Goal: Find specific page/section: Find specific page/section

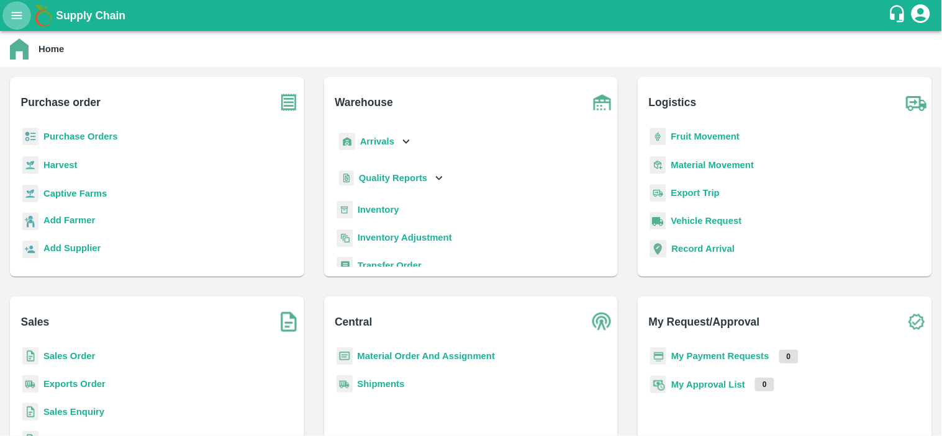
click at [17, 7] on button "open drawer" at bounding box center [16, 15] width 29 height 29
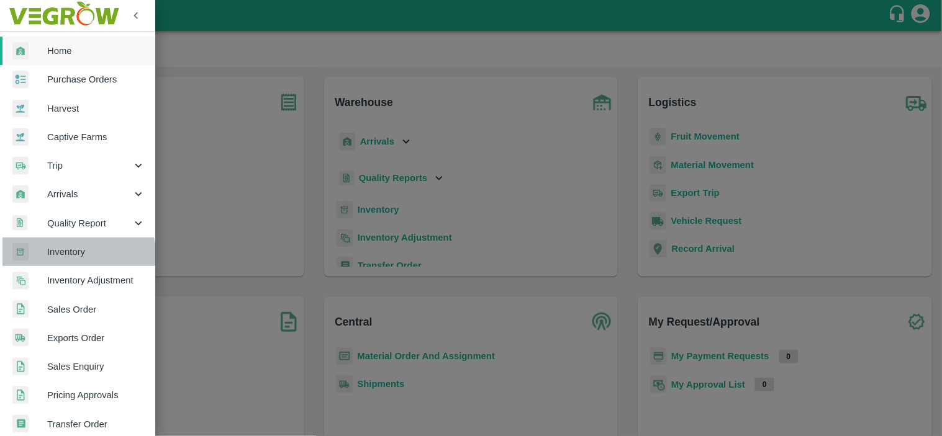
click at [73, 254] on span "Inventory" at bounding box center [96, 252] width 98 height 14
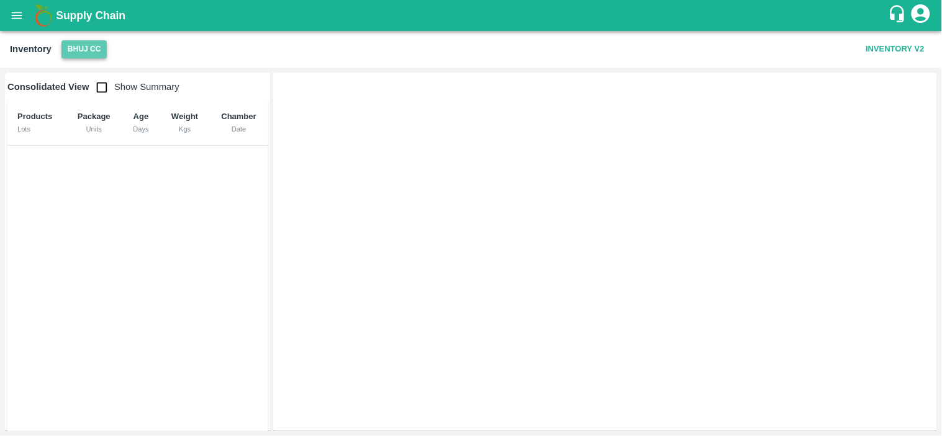
click at [86, 52] on button "Bhuj CC" at bounding box center [84, 49] width 46 height 18
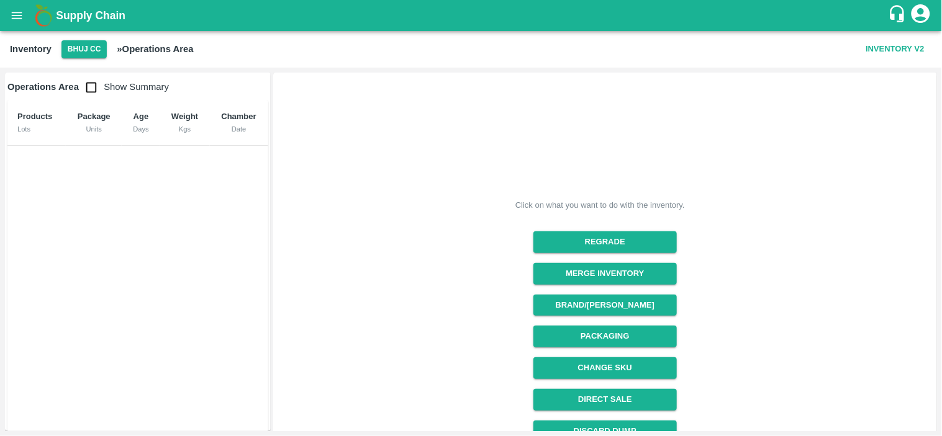
click at [81, 261] on div "Products Lots Package Units Age Days Weight Kgs Chamber Date" at bounding box center [137, 277] width 261 height 354
click at [70, 52] on button "Bhuj CC" at bounding box center [84, 49] width 46 height 18
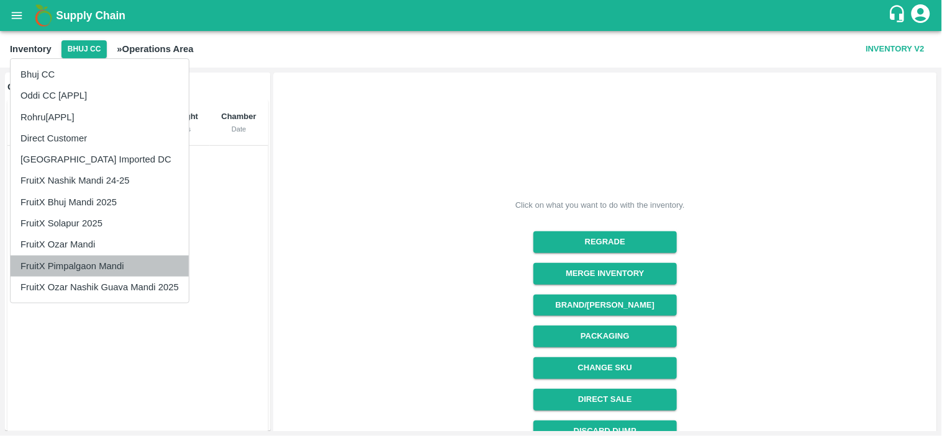
click at [79, 268] on li "FruitX Pimpalgaon Mandi" at bounding box center [100, 266] width 178 height 21
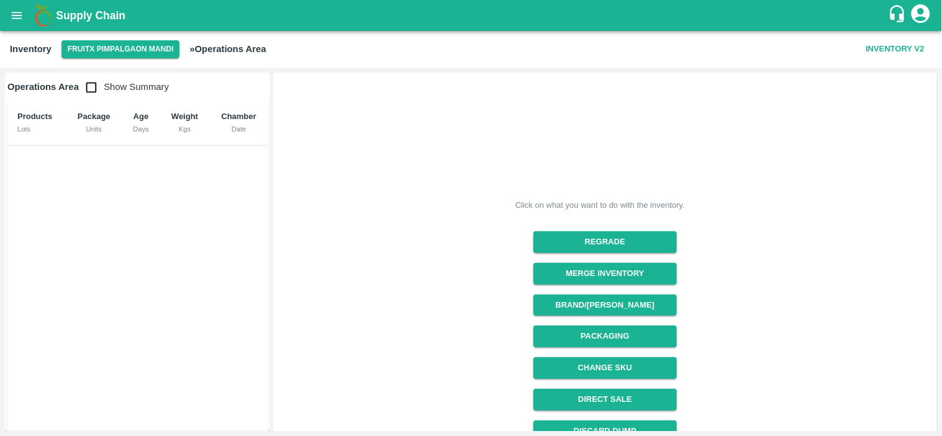
scroll to position [142, 0]
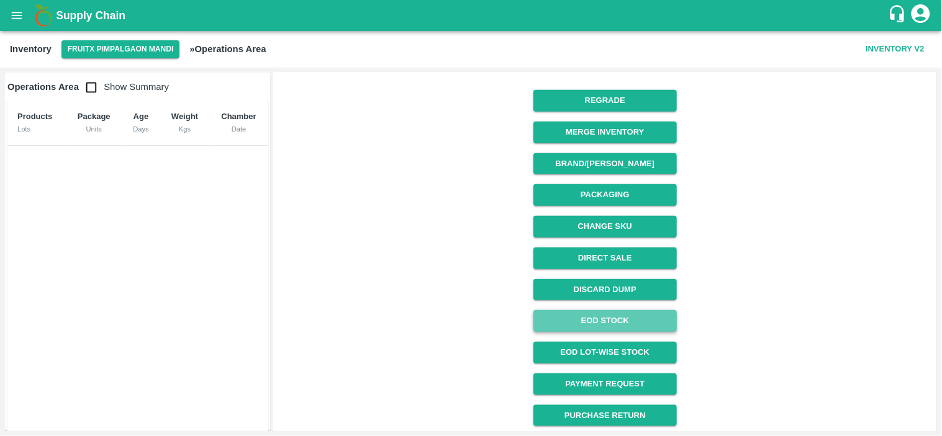
click at [592, 320] on link "EOD Stock" at bounding box center [604, 321] width 143 height 22
